Goal: Transaction & Acquisition: Book appointment/travel/reservation

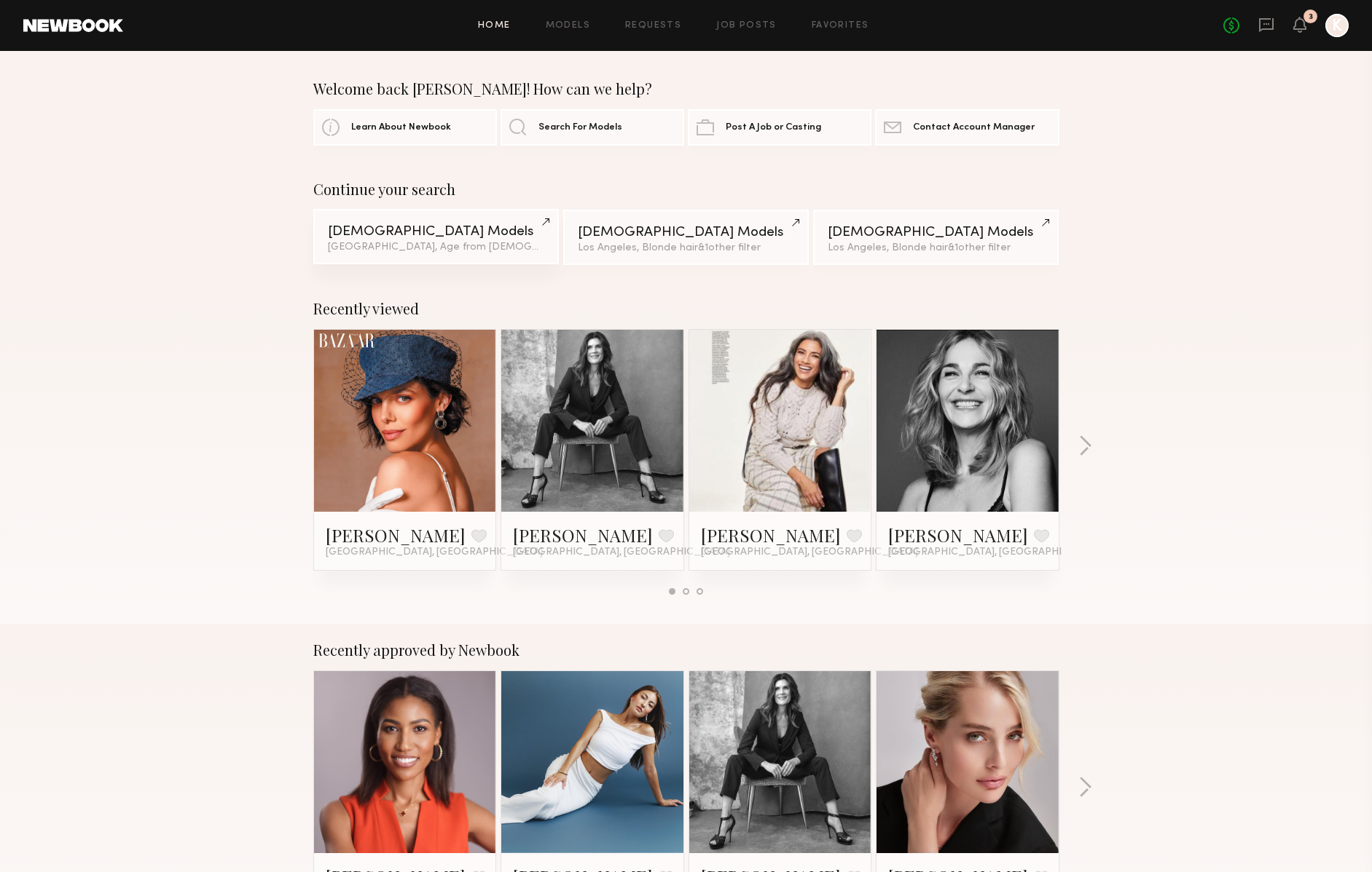
click at [358, 234] on div "[DEMOGRAPHIC_DATA] Models" at bounding box center [436, 232] width 216 height 14
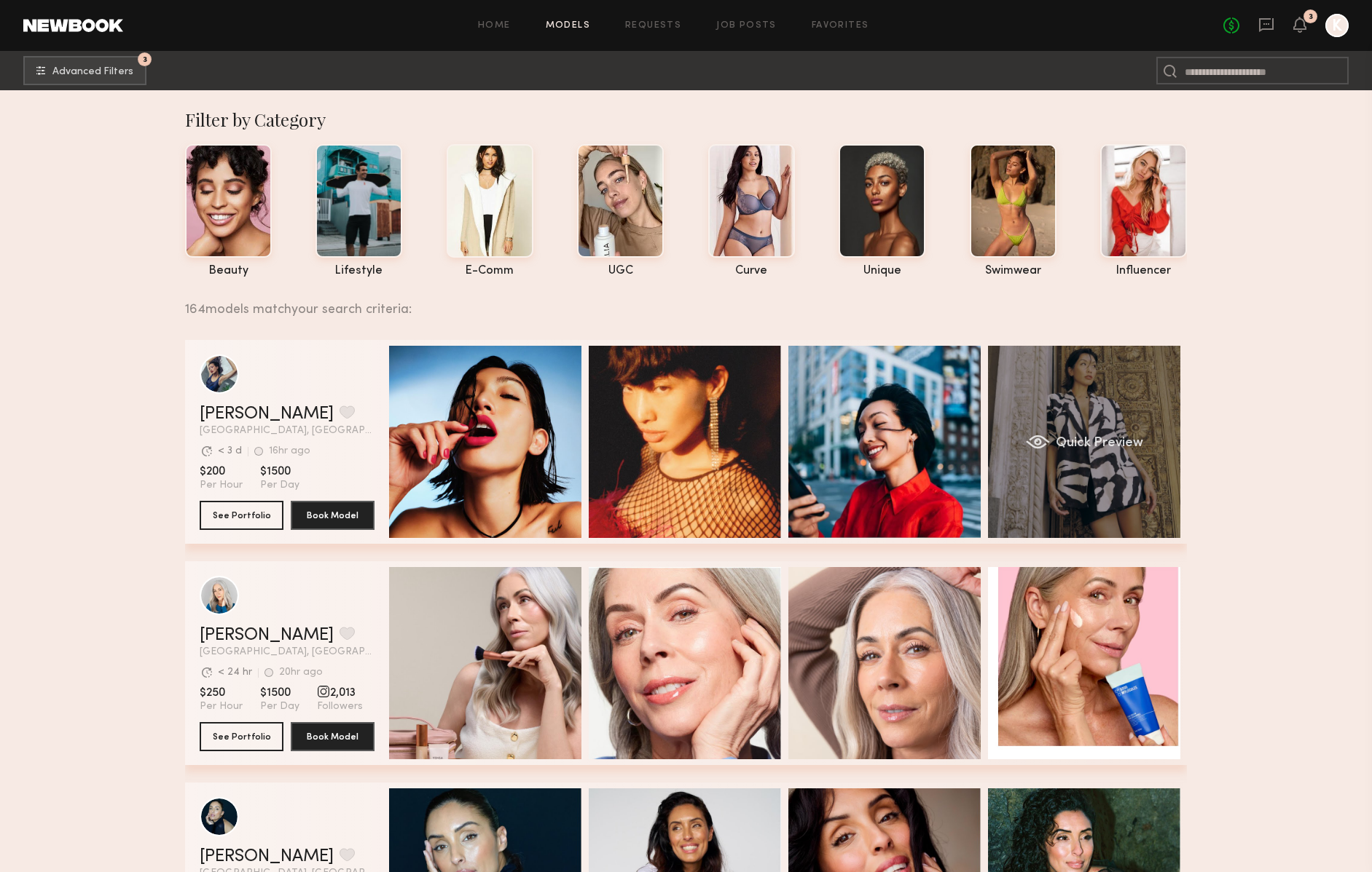
click at [1040, 407] on div "Quick Preview" at bounding box center [1084, 442] width 192 height 192
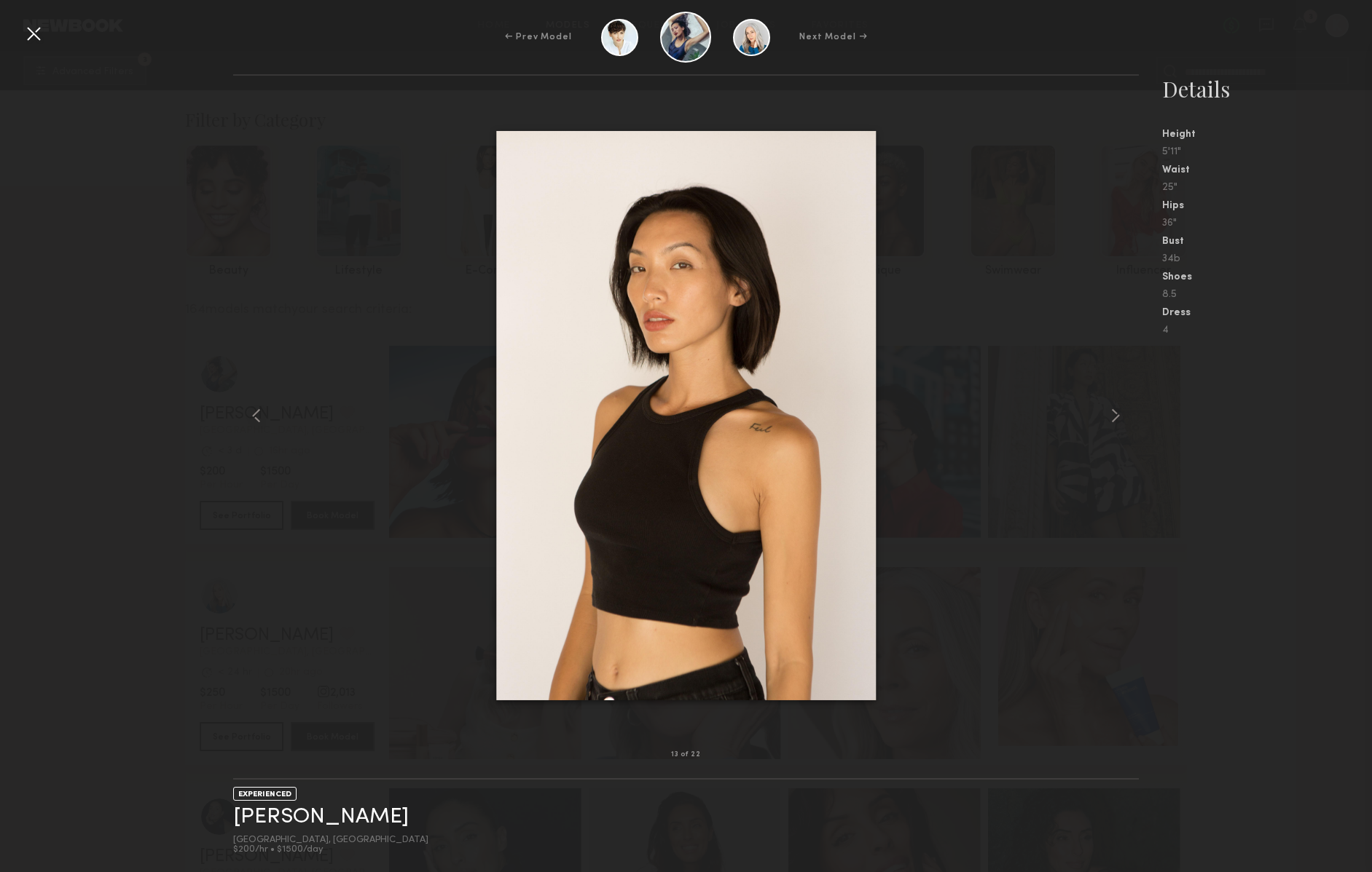
click at [30, 36] on div at bounding box center [33, 33] width 24 height 24
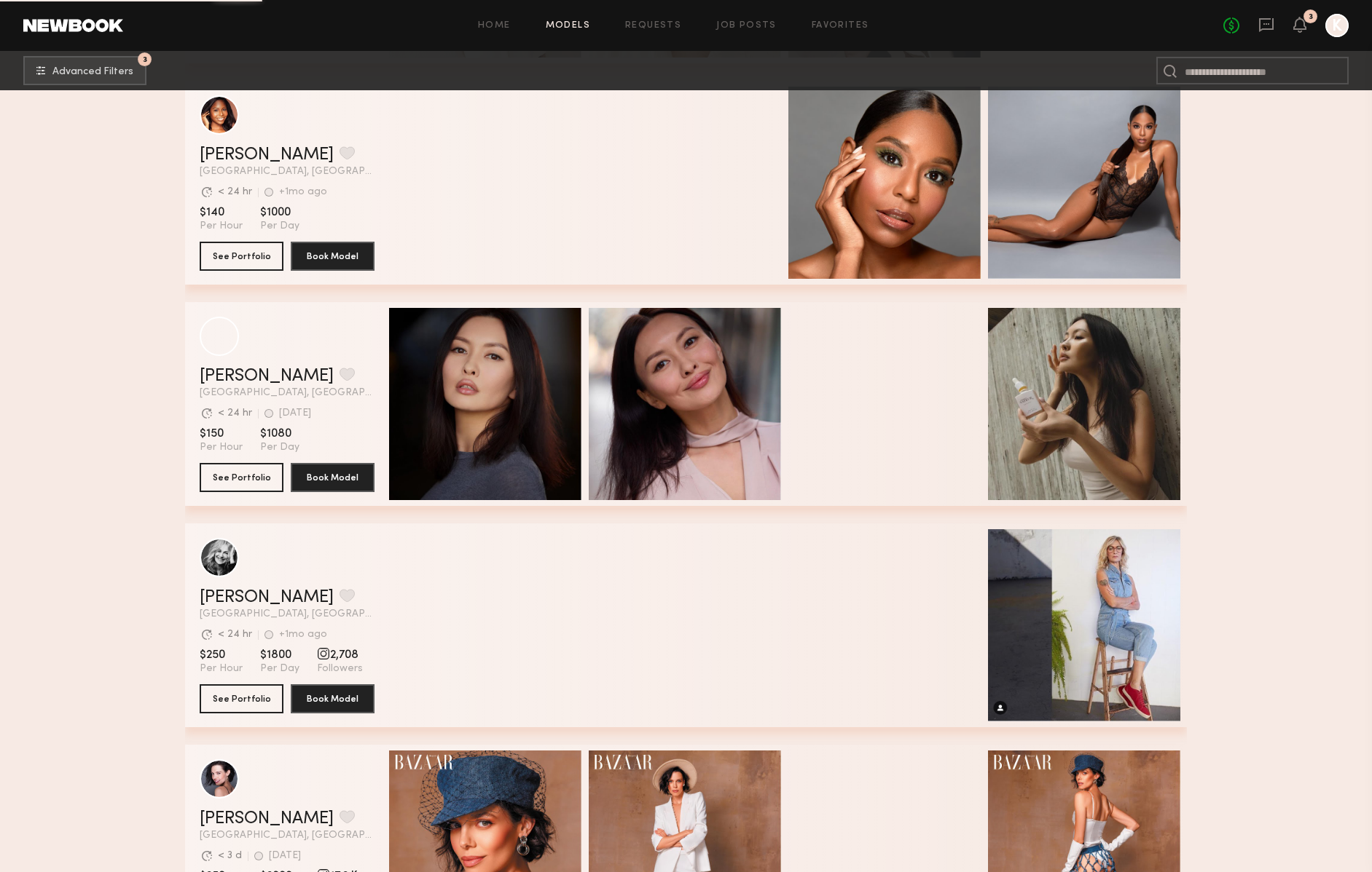
scroll to position [7149, 0]
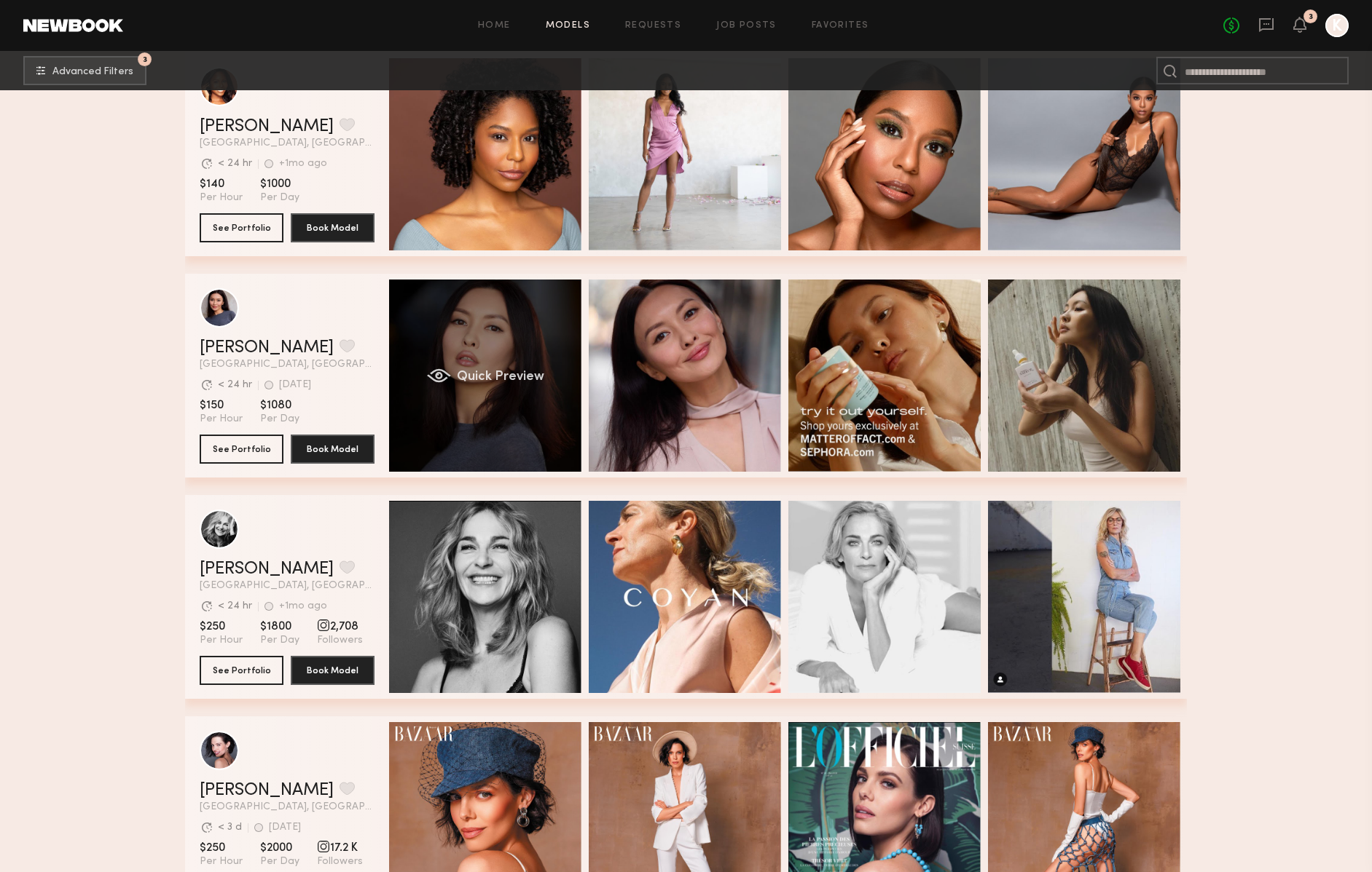
click at [442, 341] on div "Quick Preview" at bounding box center [486, 376] width 192 height 192
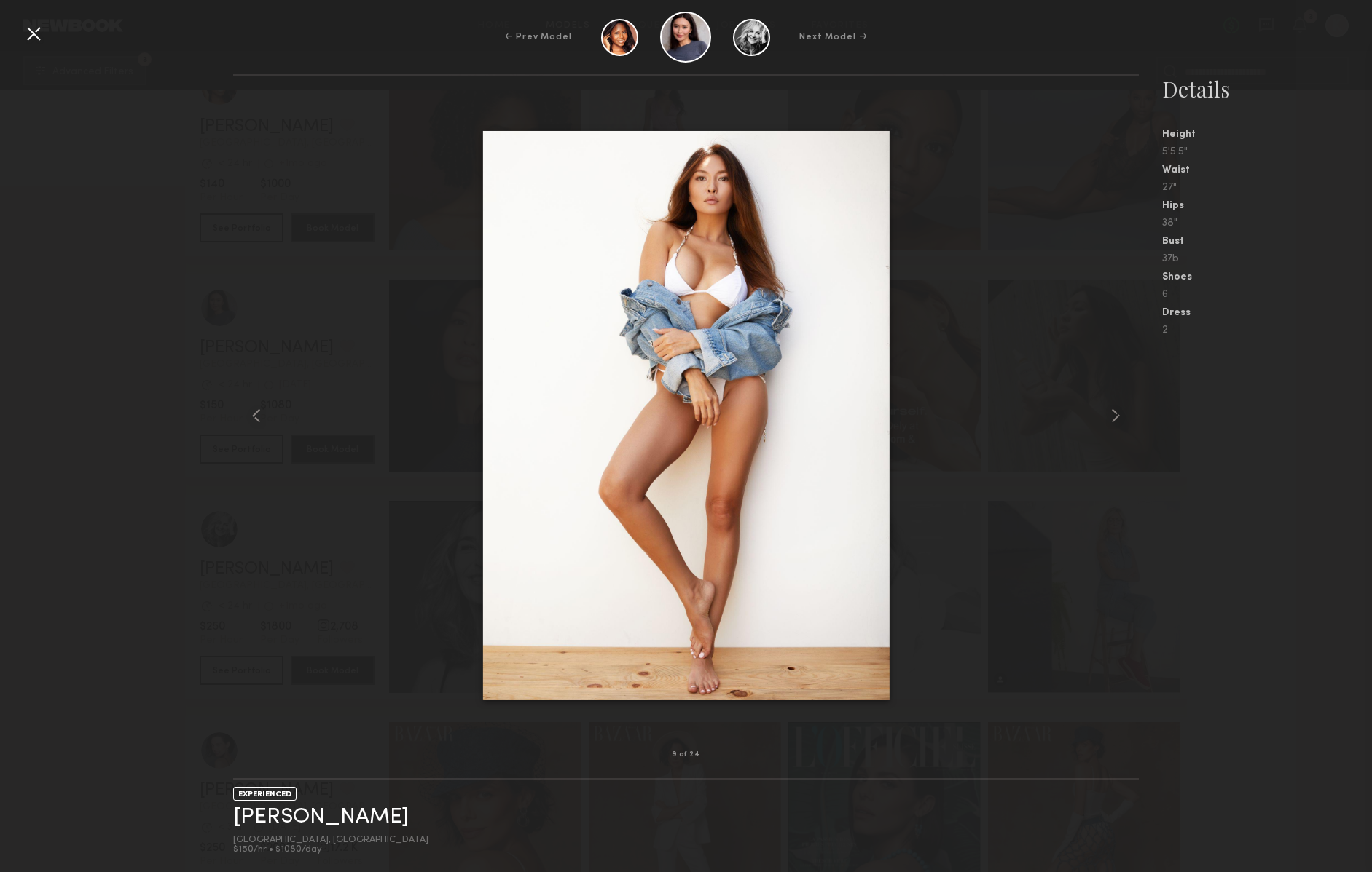
click at [31, 32] on div at bounding box center [33, 33] width 24 height 24
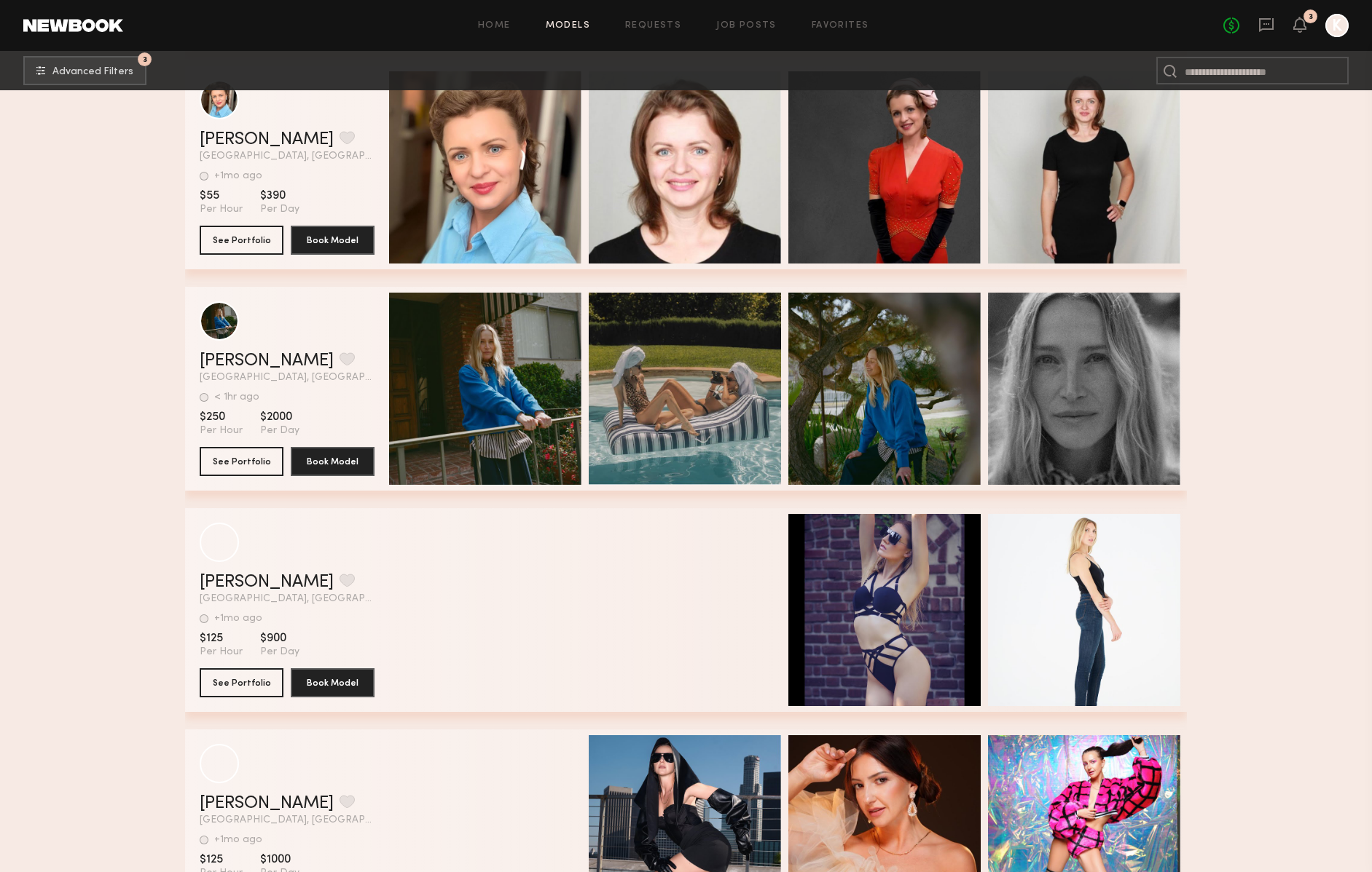
scroll to position [33038, 0]
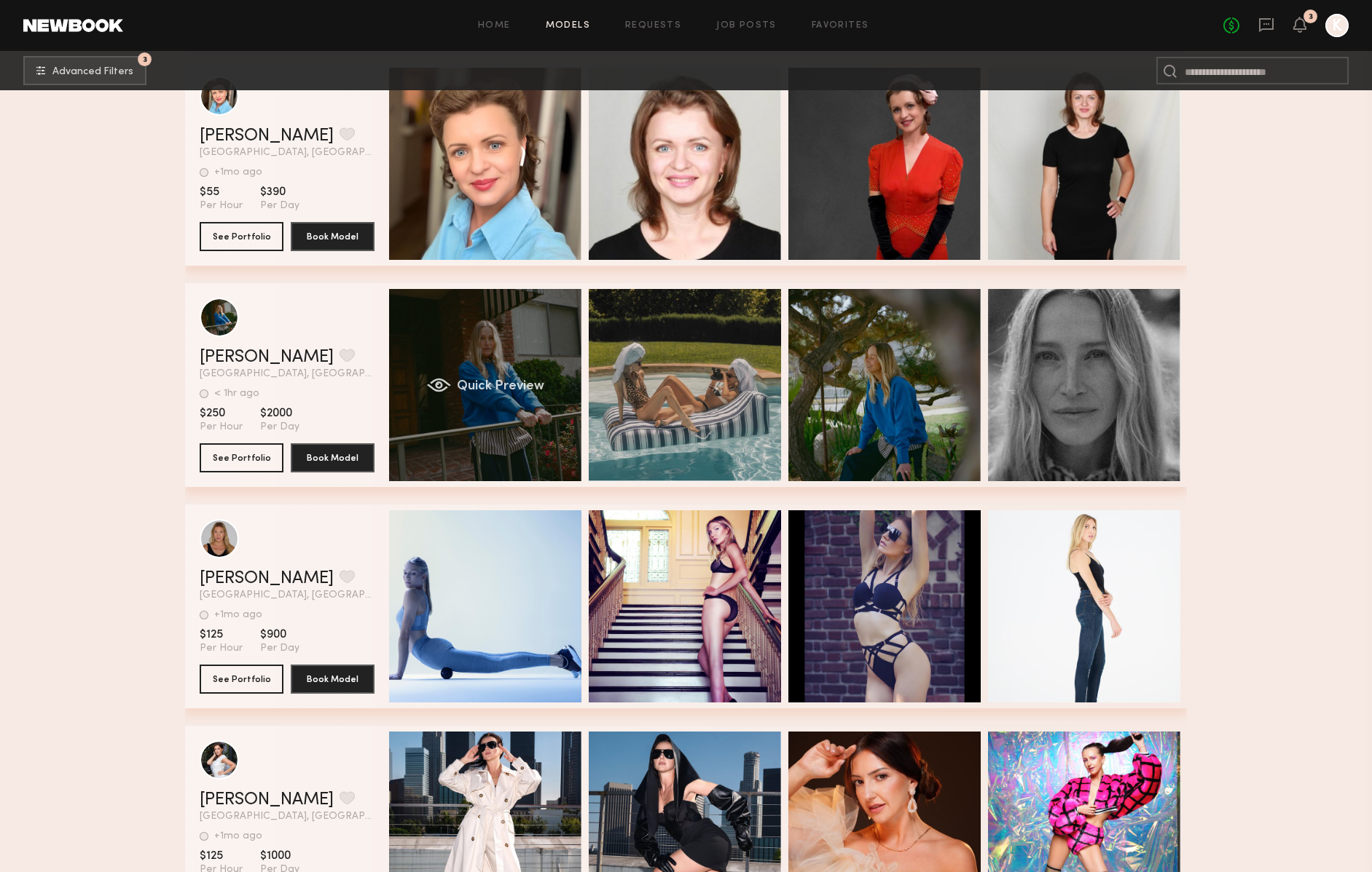
click at [489, 364] on div "Quick Preview" at bounding box center [486, 386] width 192 height 192
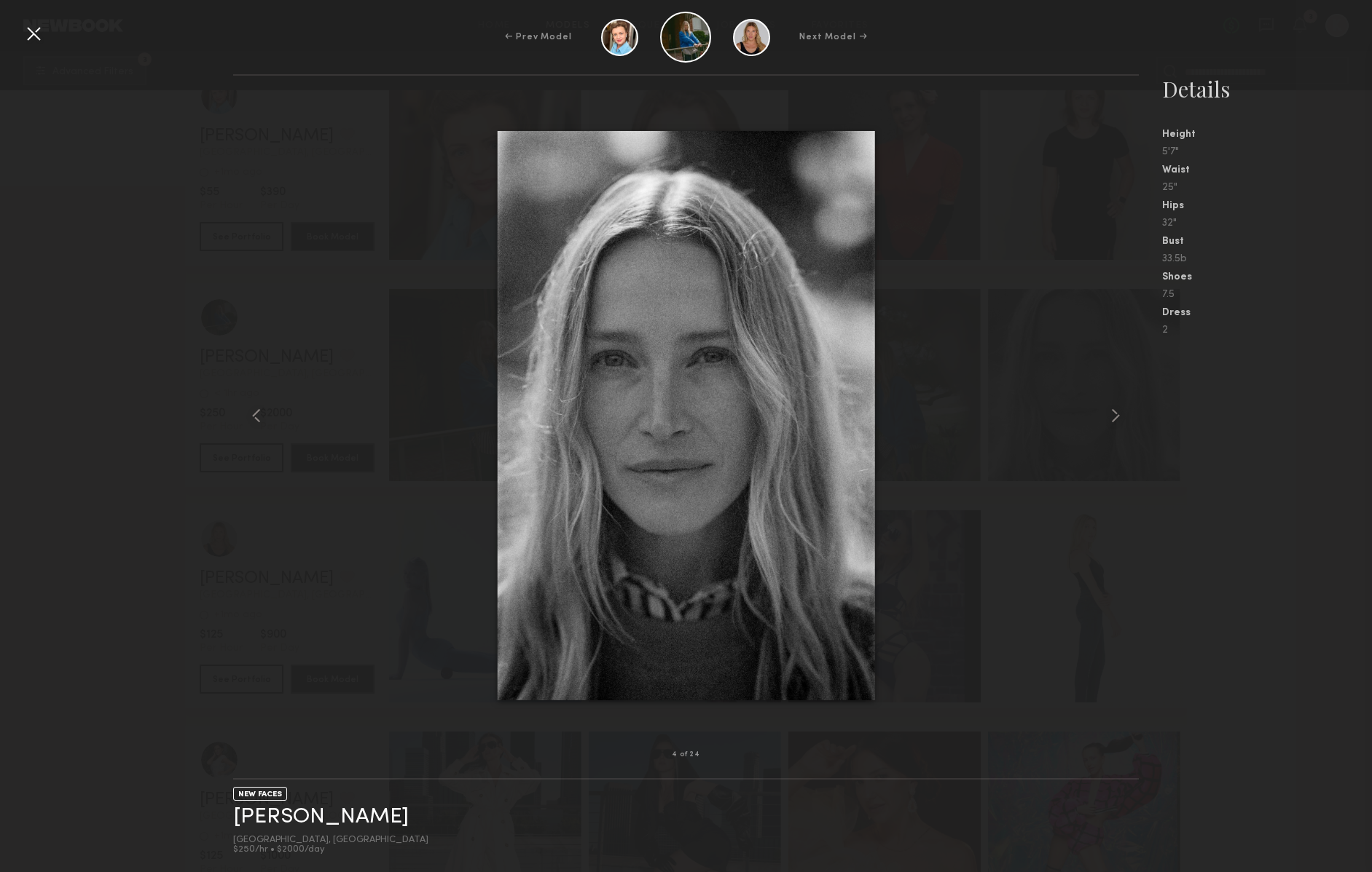
drag, startPoint x: 625, startPoint y: 340, endPoint x: 928, endPoint y: 89, distance: 393.5
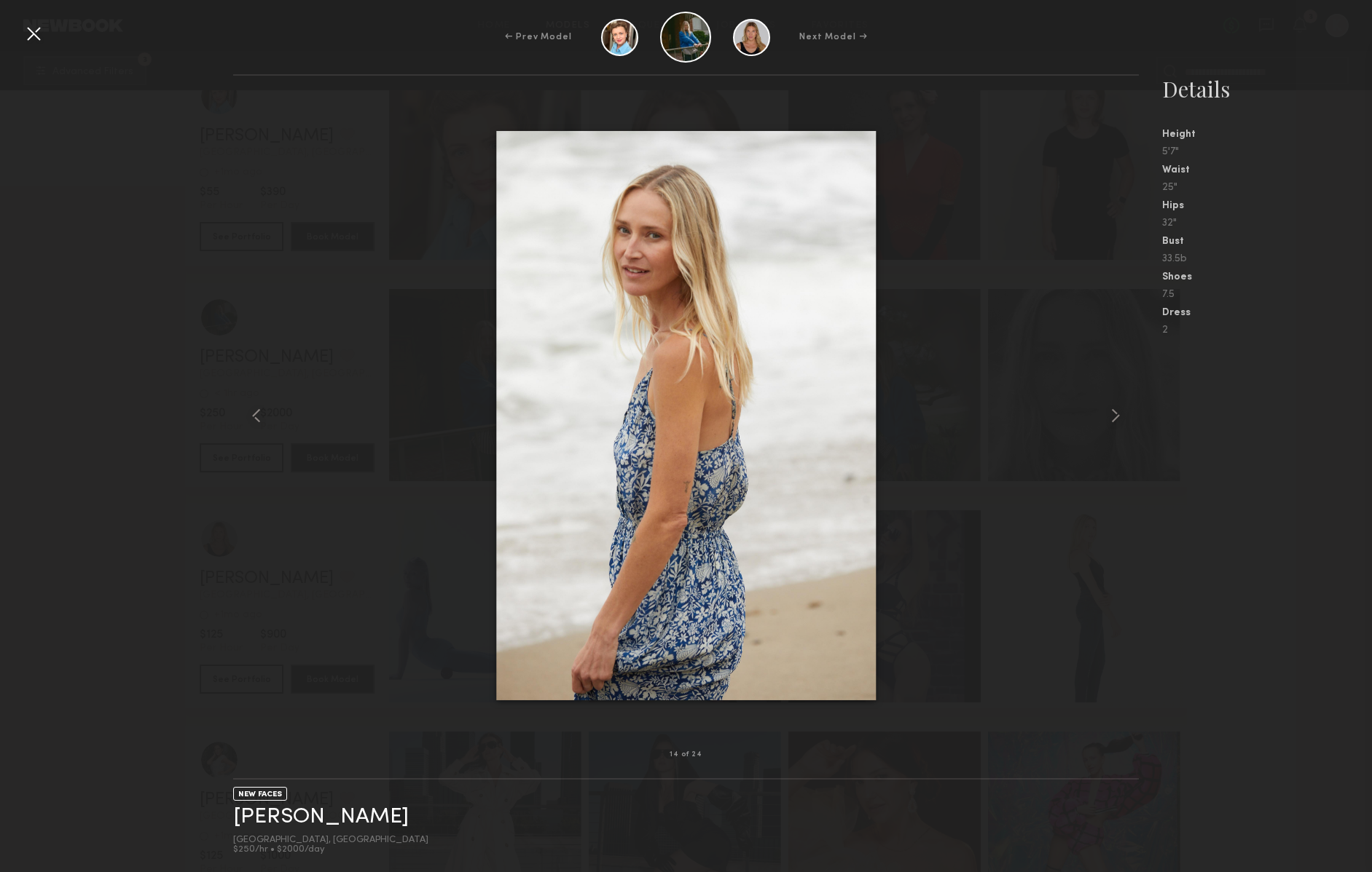
click at [215, 352] on div "14 of 24 NEW FACES Lauren H. Los Angeles, CA $250/hr • $2000/day Details Height…" at bounding box center [686, 473] width 1372 height 798
click at [30, 19] on div "← Prev Model Next Model →" at bounding box center [686, 37] width 1372 height 51
click at [34, 32] on div at bounding box center [33, 33] width 24 height 24
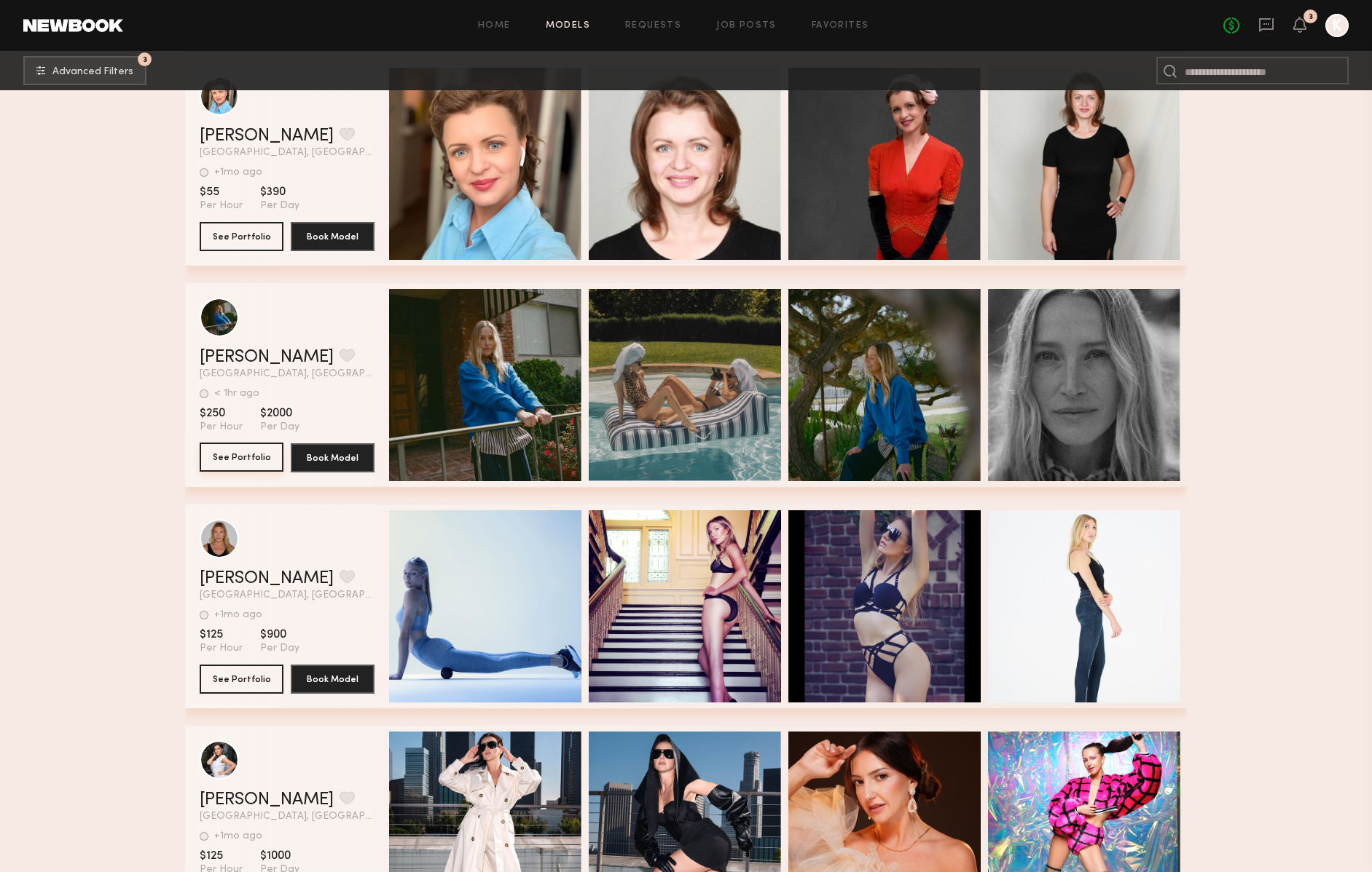
click at [252, 464] on button "See Portfolio" at bounding box center [242, 457] width 84 height 29
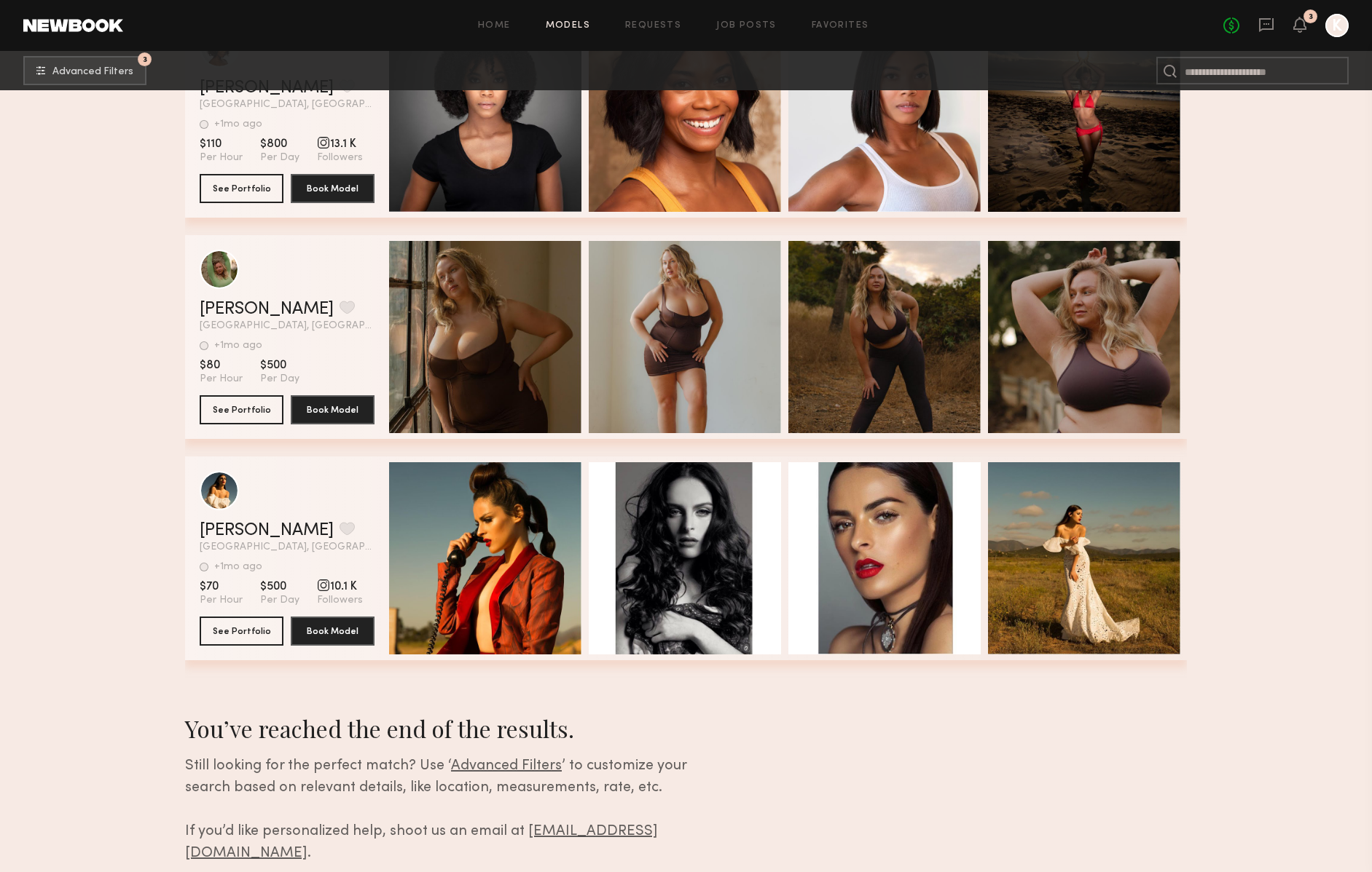
scroll to position [35999, 0]
